Goal: Obtain resource: Obtain resource

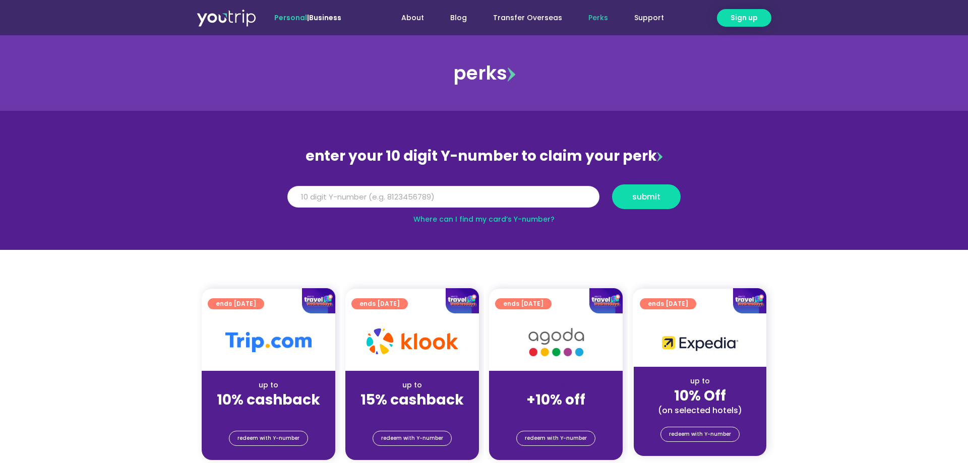
click at [471, 189] on input "Y Number" at bounding box center [443, 197] width 312 height 22
click at [447, 198] on input "Y Number" at bounding box center [443, 197] width 312 height 22
type input "8145255081"
drag, startPoint x: 448, startPoint y: 199, endPoint x: 181, endPoint y: 182, distance: 267.3
click at [287, 186] on input "8145255081" at bounding box center [443, 197] width 312 height 22
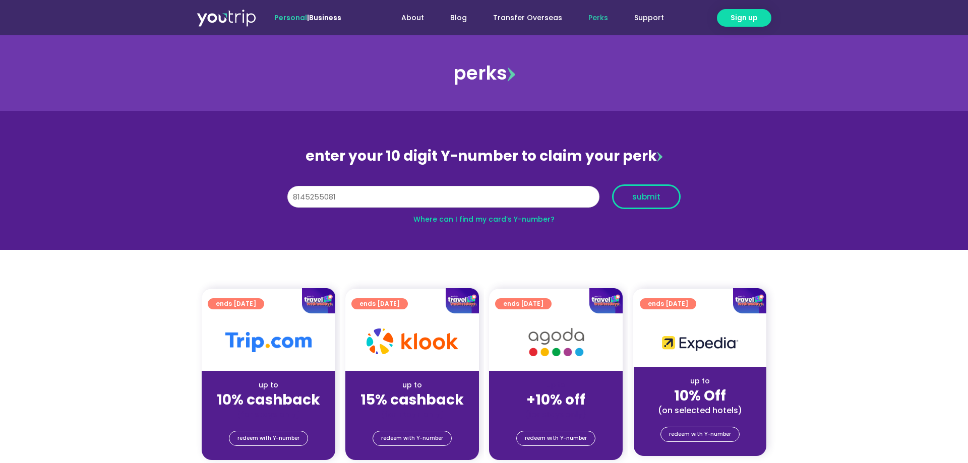
type input "8145255081"
click at [642, 198] on span "submit" at bounding box center [646, 197] width 28 height 8
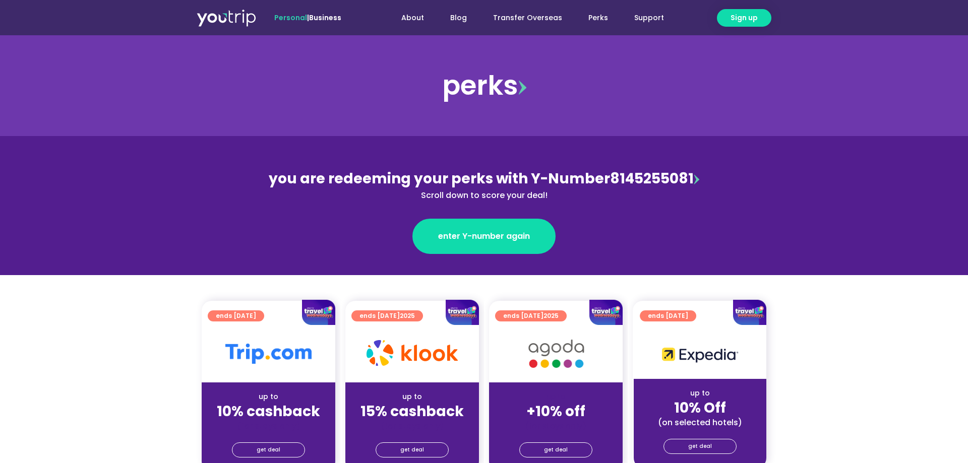
scroll to position [103, 0]
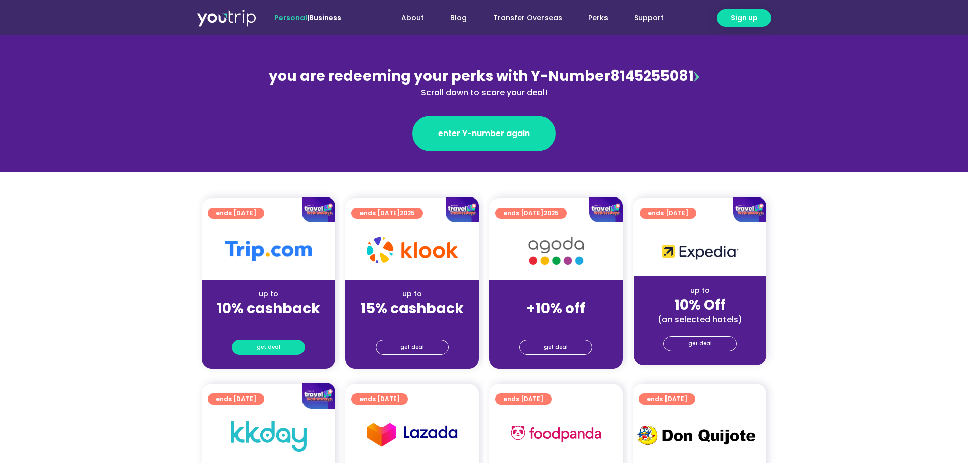
click at [259, 350] on span "get deal" at bounding box center [269, 347] width 24 height 14
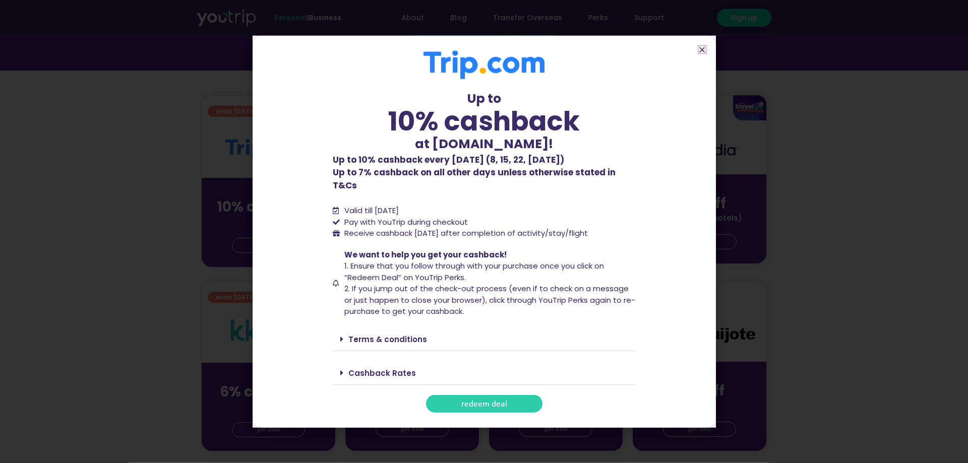
scroll to position [206, 0]
click at [488, 400] on span "redeem deal" at bounding box center [484, 404] width 46 height 8
